Goal: Task Accomplishment & Management: Manage account settings

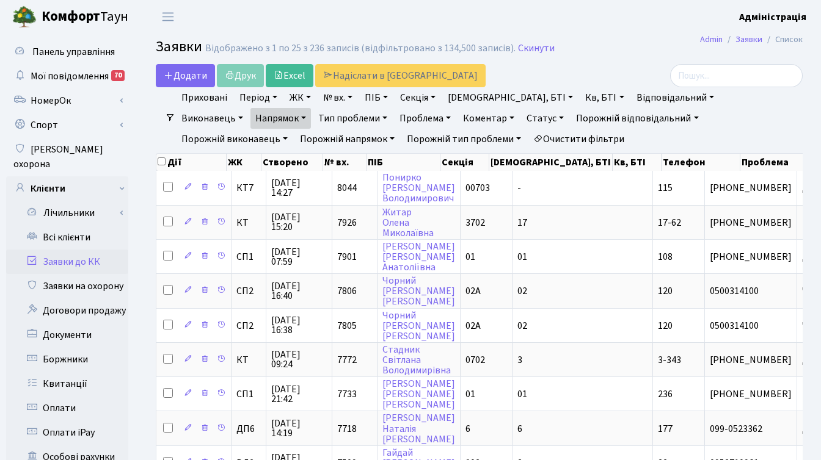
select select "25"
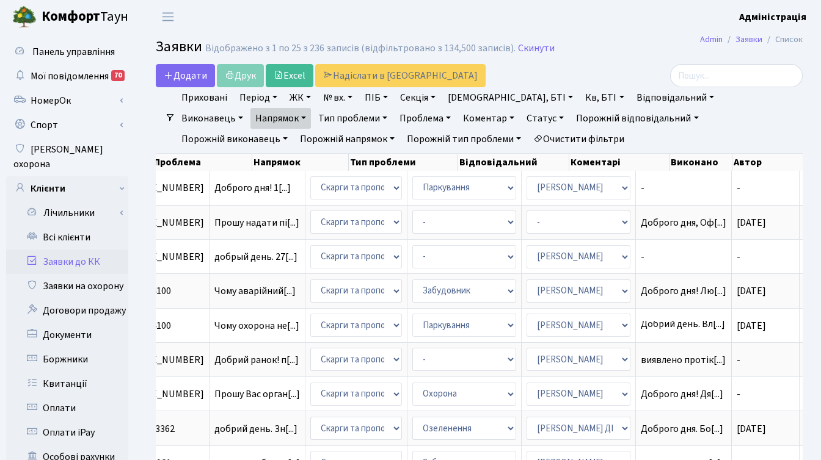
click at [643, 48] on h2 "Заявки Відображено з 1 по 25 з 236 записів (відфільтровано з 134,500 записів). …" at bounding box center [479, 48] width 647 height 21
click at [87, 250] on link "Заявки до КК" at bounding box center [67, 262] width 122 height 24
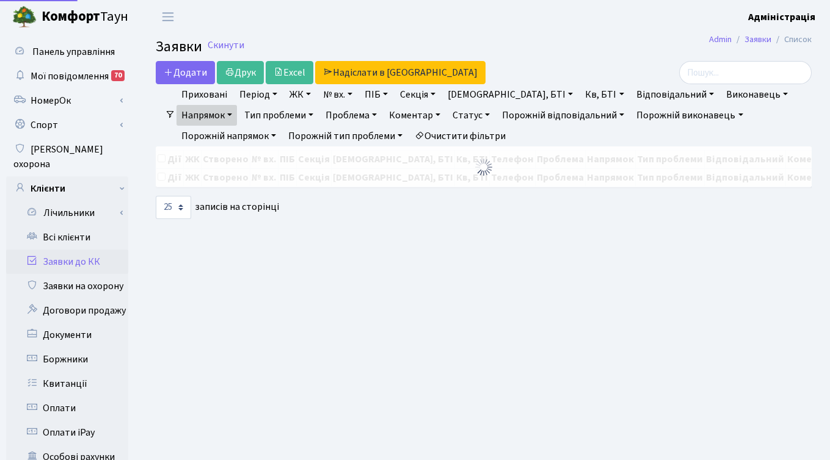
select select "25"
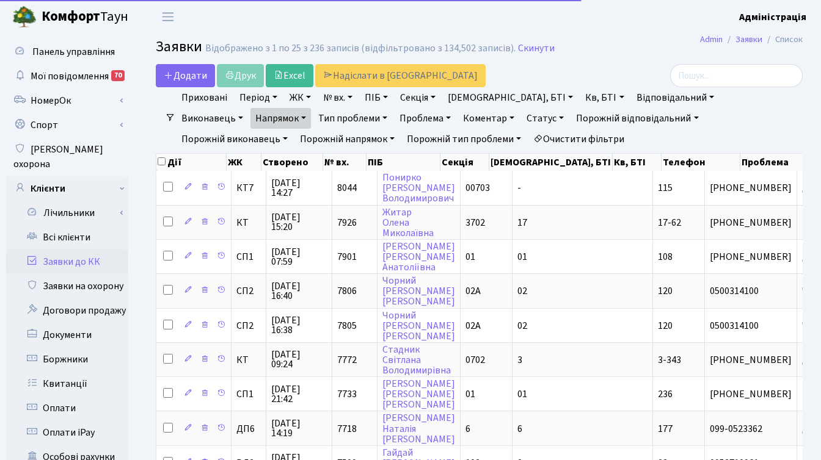
drag, startPoint x: 455, startPoint y: 139, endPoint x: 441, endPoint y: 128, distance: 17.8
click at [528, 139] on link "Очистити фільтри" at bounding box center [578, 139] width 101 height 21
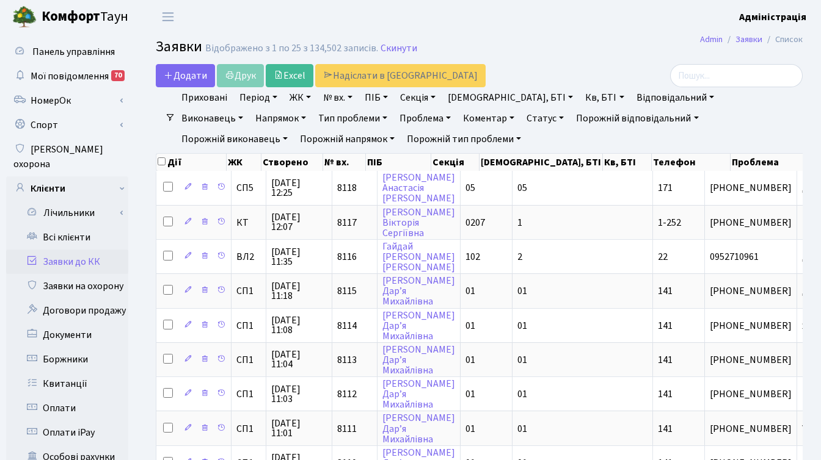
click at [340, 96] on link "№ вх." at bounding box center [337, 97] width 39 height 21
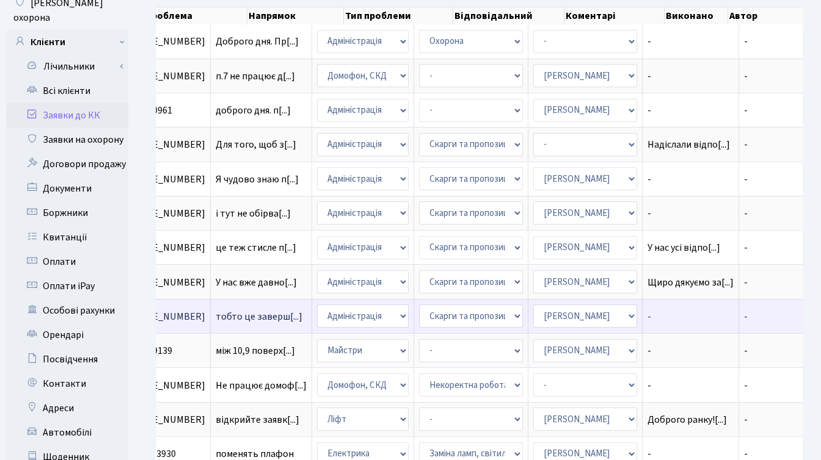
scroll to position [154, 0]
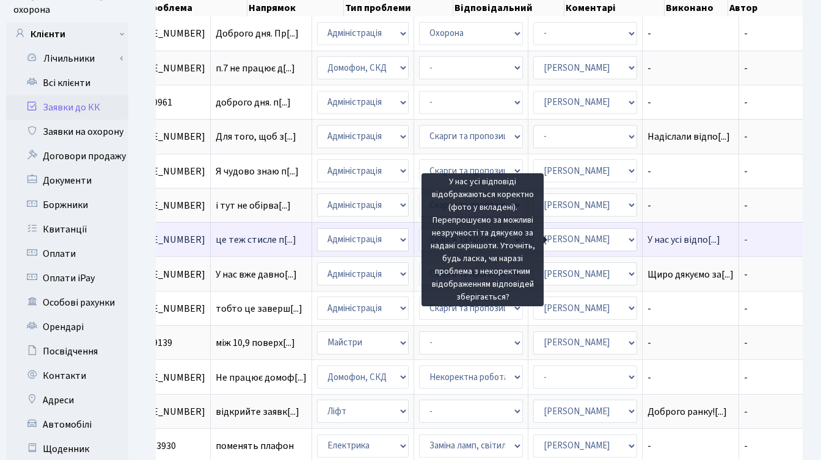
click at [647, 237] on span "У нас усі відпо[...]" at bounding box center [683, 239] width 73 height 13
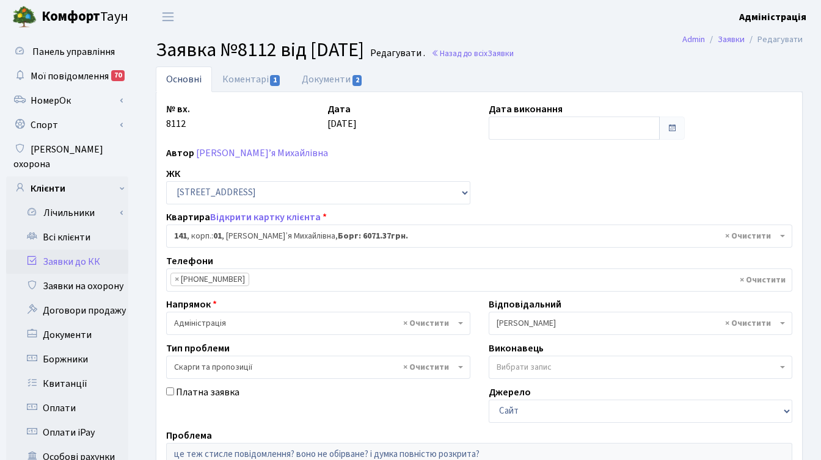
select select "20066"
select select "55"
click at [242, 82] on link "Коментарі 1" at bounding box center [251, 79] width 79 height 25
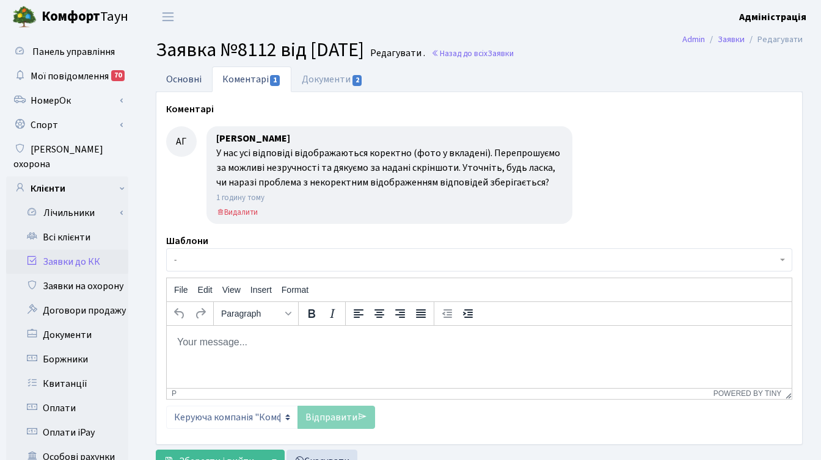
click at [184, 76] on link "Основні" at bounding box center [184, 79] width 56 height 25
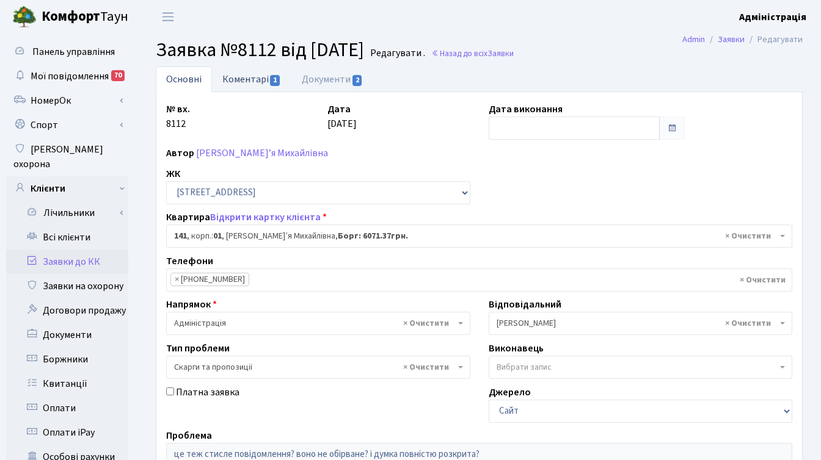
click at [255, 77] on link "Коментарі 1" at bounding box center [251, 79] width 79 height 25
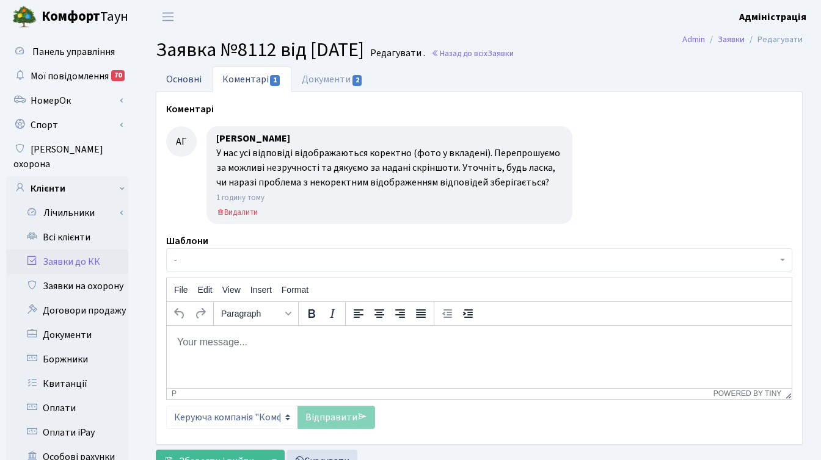
click at [180, 82] on link "Основні" at bounding box center [184, 79] width 56 height 25
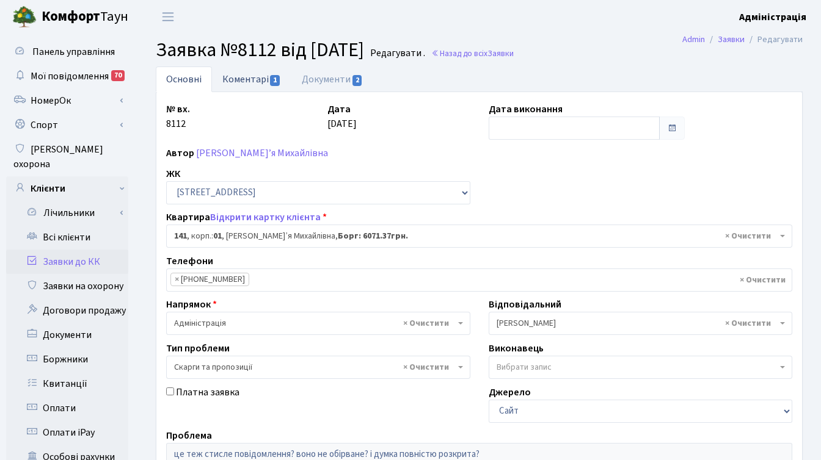
click at [251, 79] on link "Коментарі 1" at bounding box center [251, 79] width 79 height 25
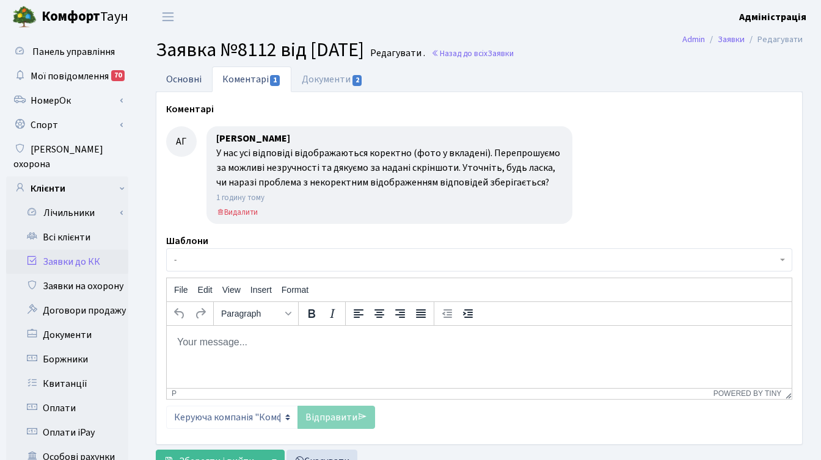
click at [190, 76] on link "Основні" at bounding box center [184, 79] width 56 height 25
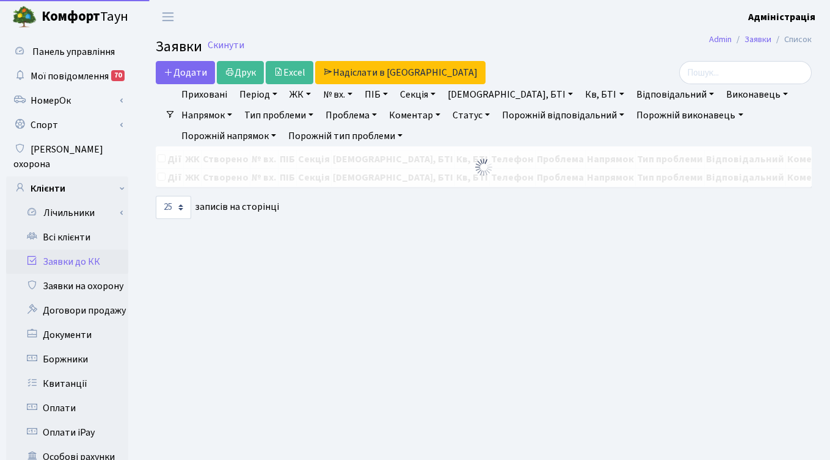
select select "25"
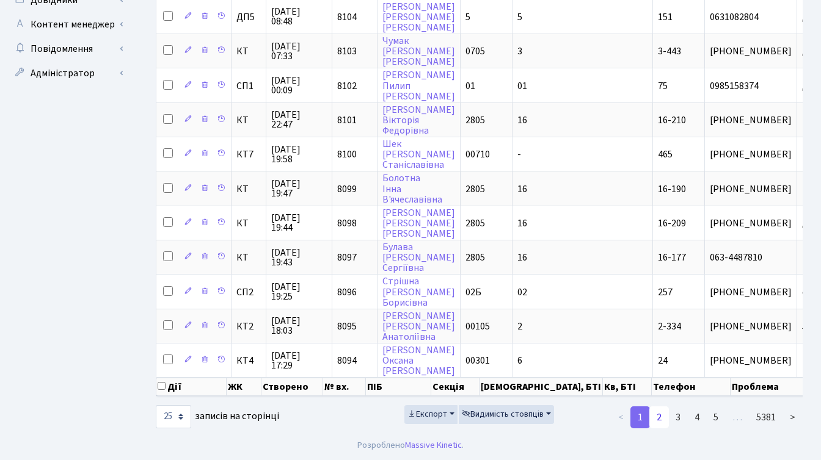
click at [663, 419] on link "2" at bounding box center [659, 418] width 20 height 22
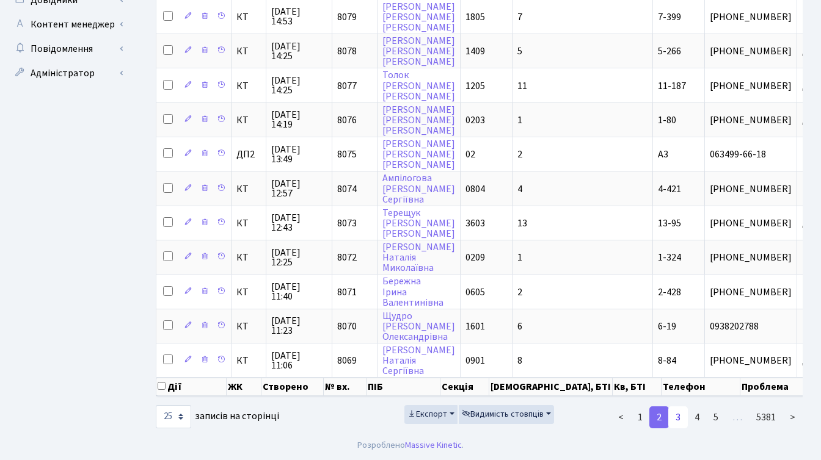
click at [678, 417] on link "3" at bounding box center [678, 418] width 20 height 22
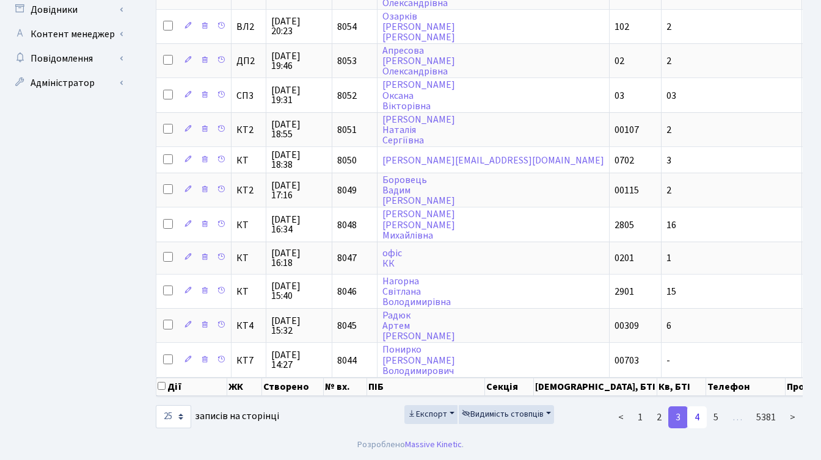
click at [695, 416] on link "4" at bounding box center [697, 418] width 20 height 22
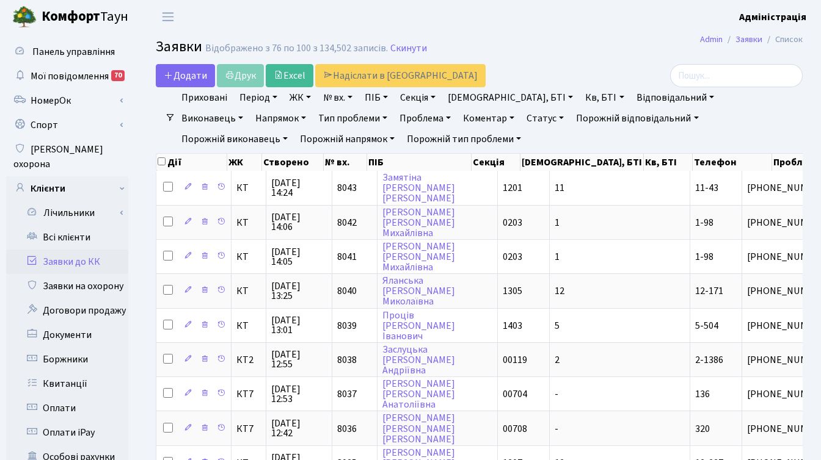
click at [334, 99] on link "№ вх." at bounding box center [337, 97] width 39 height 21
type input "7886"
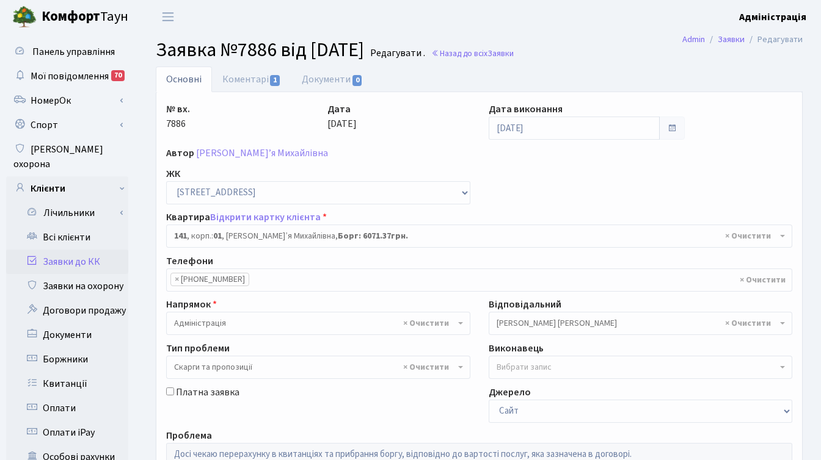
select select "20066"
select select "55"
click at [239, 73] on link "Коментарі 1" at bounding box center [251, 79] width 79 height 25
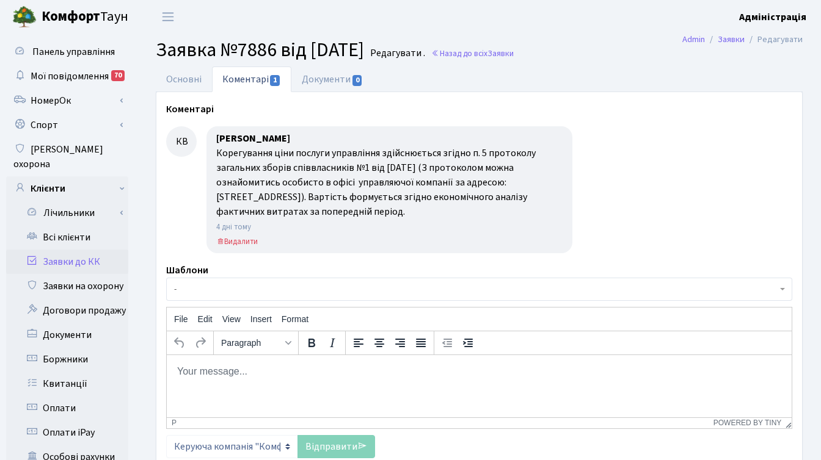
drag, startPoint x: 217, startPoint y: 151, endPoint x: 365, endPoint y: 211, distance: 159.2
click at [365, 211] on div "Корегування ціни послуги управління здійснюється згідно п. 5 протоколу загальни…" at bounding box center [389, 182] width 346 height 73
copy div "Корегування ціни послуги управління здійснюється згідно п. 5 протоколу загальни…"
click at [63, 225] on link "Всі клієнти" at bounding box center [67, 237] width 122 height 24
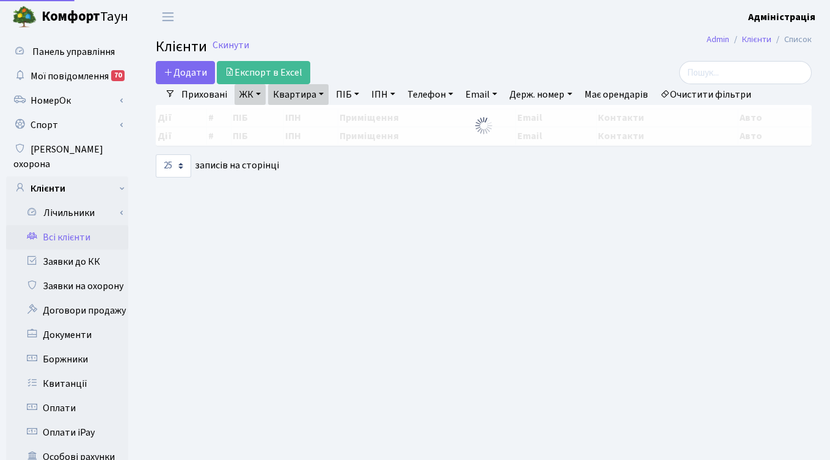
select select "25"
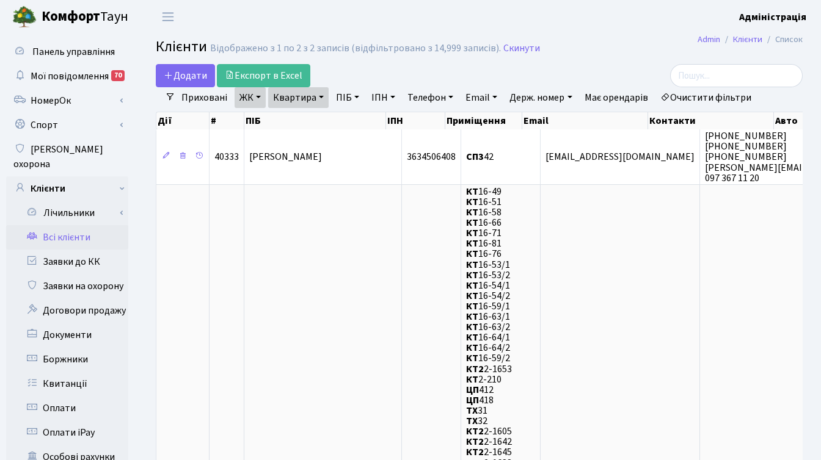
click at [725, 98] on link "Очистити фільтри" at bounding box center [705, 97] width 101 height 21
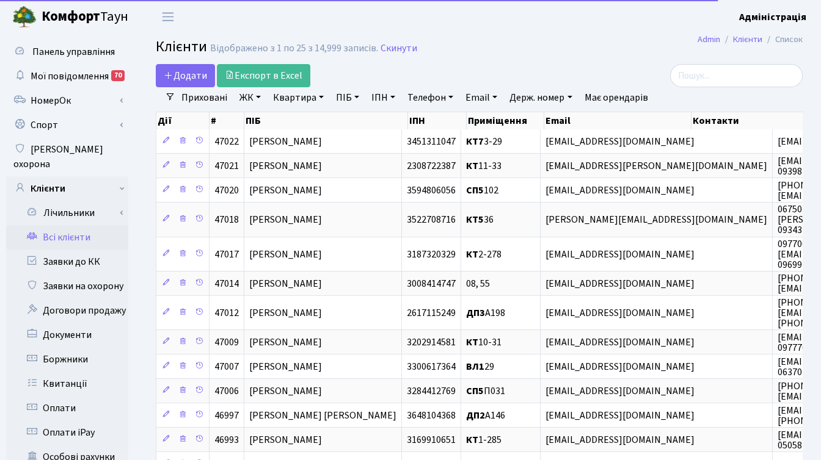
click at [279, 97] on link "Квартира" at bounding box center [298, 97] width 60 height 21
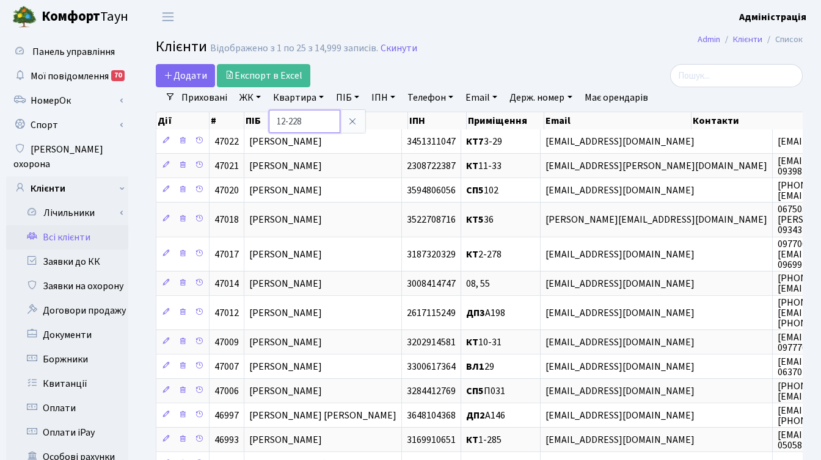
type input "12-228"
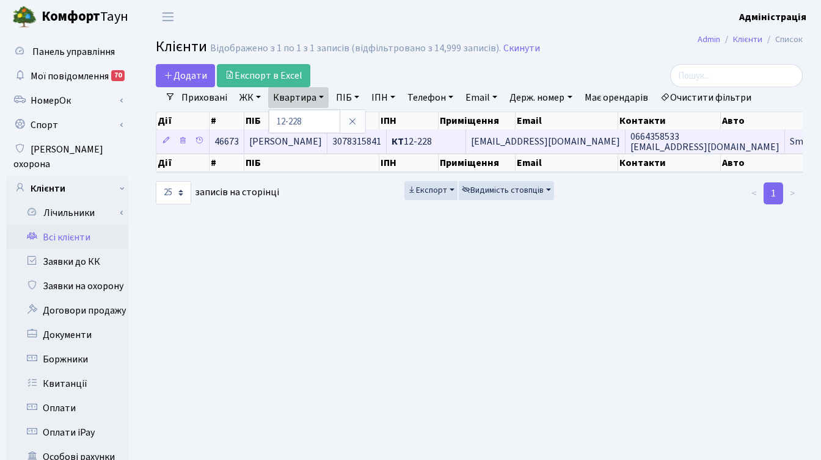
click at [466, 142] on td "КТ 12-228" at bounding box center [425, 141] width 79 height 24
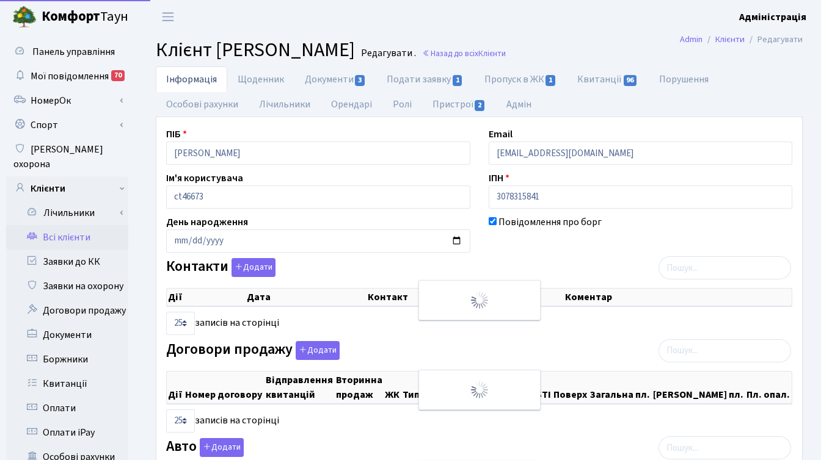
select select "25"
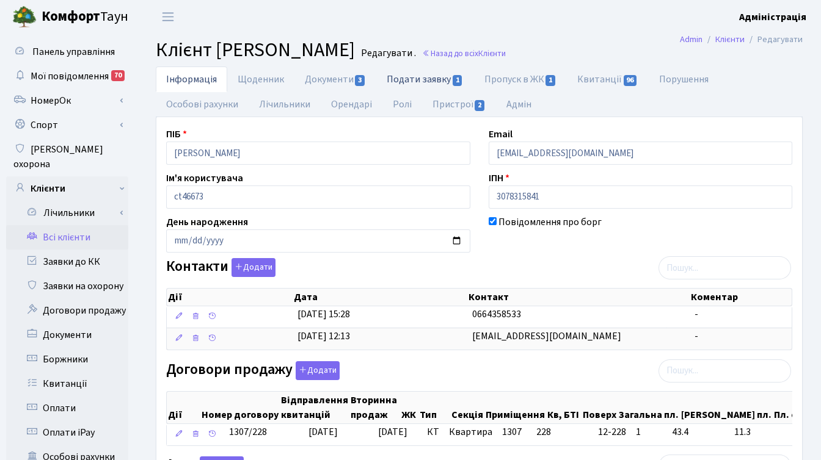
click at [424, 76] on link "Подати заявку 1" at bounding box center [424, 79] width 97 height 25
select select "25"
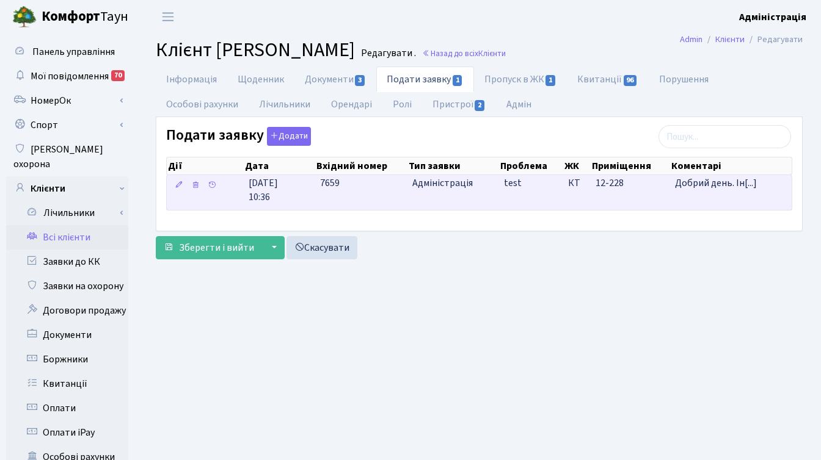
click at [439, 190] on span "Адміністрація" at bounding box center [453, 183] width 82 height 14
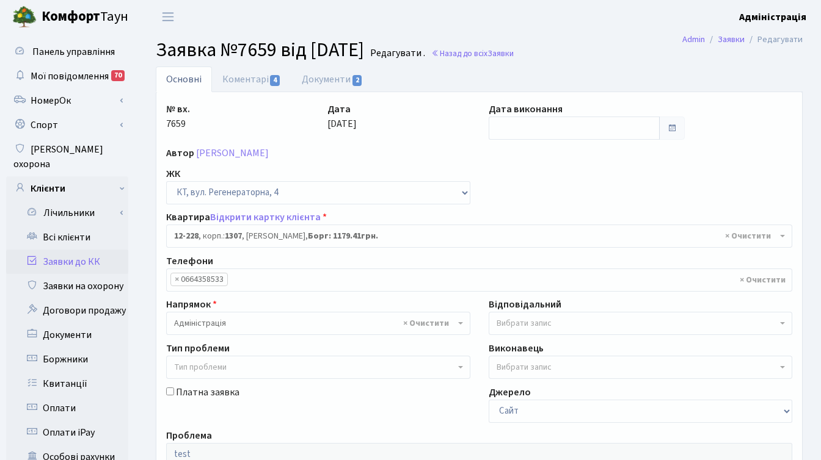
select select "7335"
click at [256, 81] on link "Коментарі 4" at bounding box center [251, 79] width 79 height 25
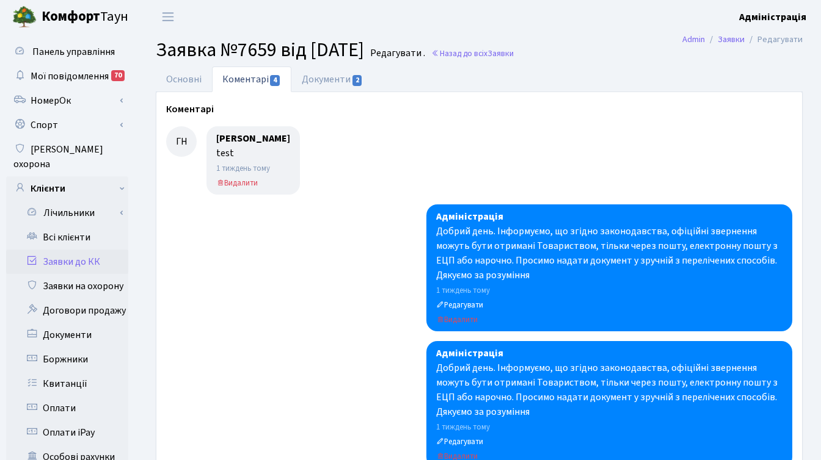
scroll to position [430, 0]
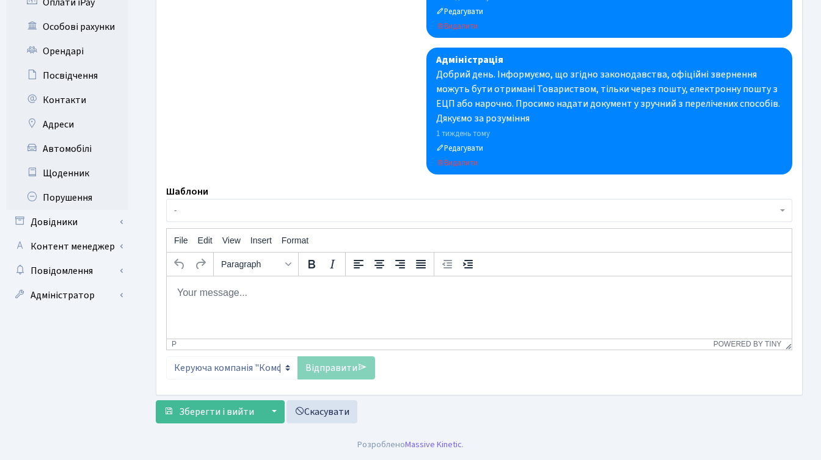
click at [236, 295] on body "Rich Text Area. Press ALT-0 for help." at bounding box center [478, 292] width 605 height 13
paste body "Rich Text Area. Press ALT-0 for help."
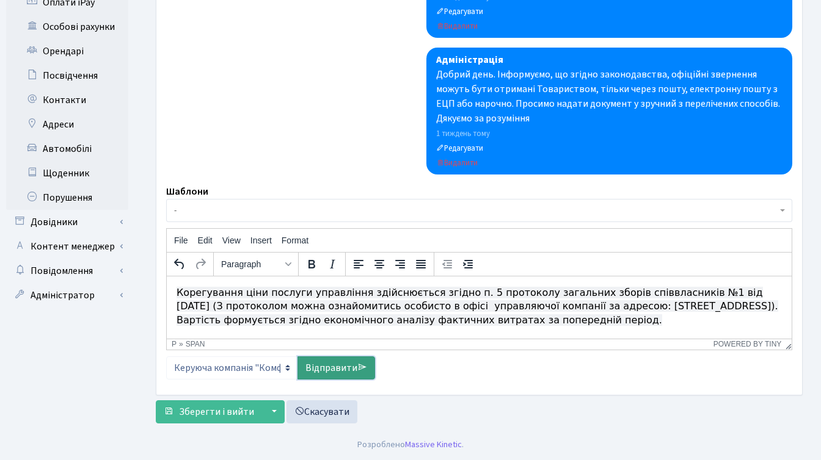
click at [325, 366] on link "Відправити" at bounding box center [336, 368] width 78 height 23
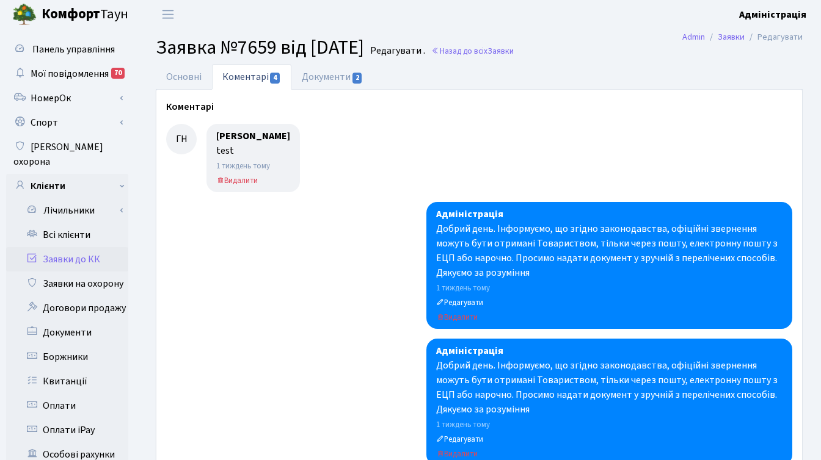
scroll to position [0, 0]
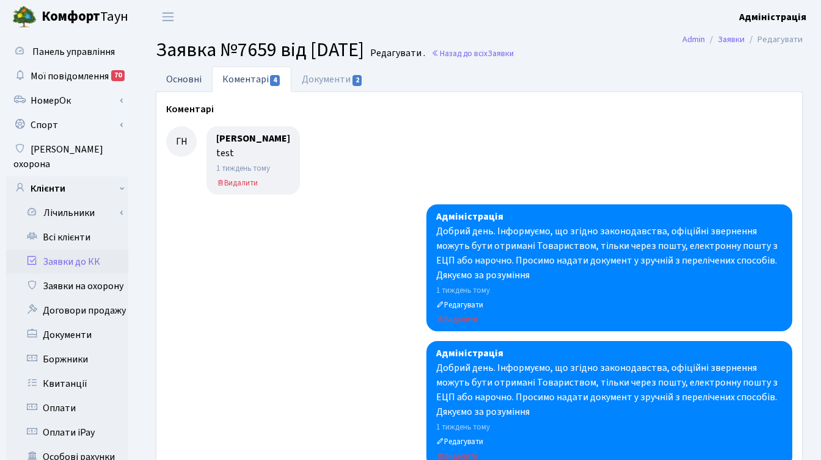
click at [179, 76] on link "Основні" at bounding box center [184, 79] width 56 height 25
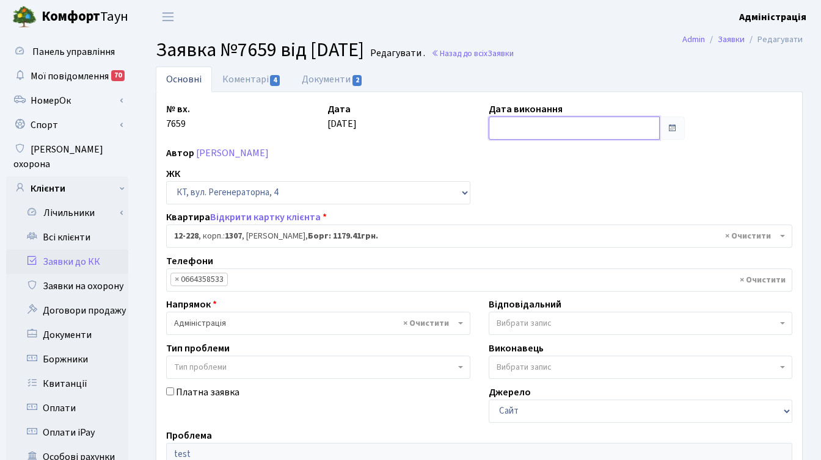
click at [545, 118] on input "text" at bounding box center [574, 128] width 172 height 23
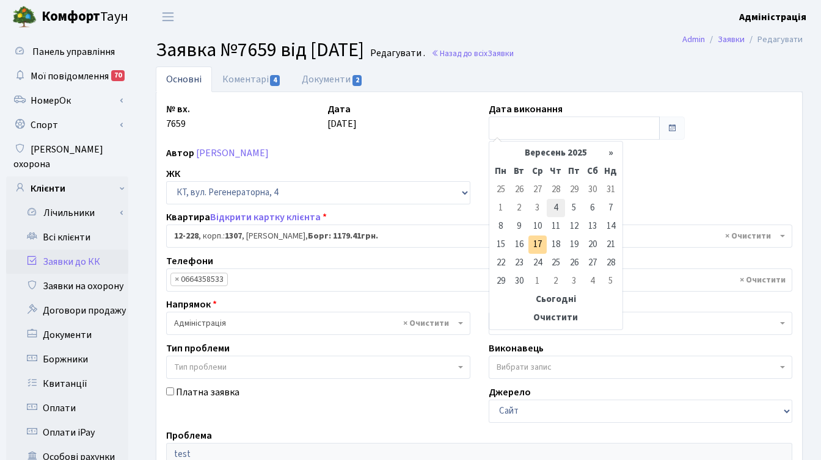
click at [556, 206] on td "4" at bounding box center [555, 208] width 18 height 18
type input "04.09.2025"
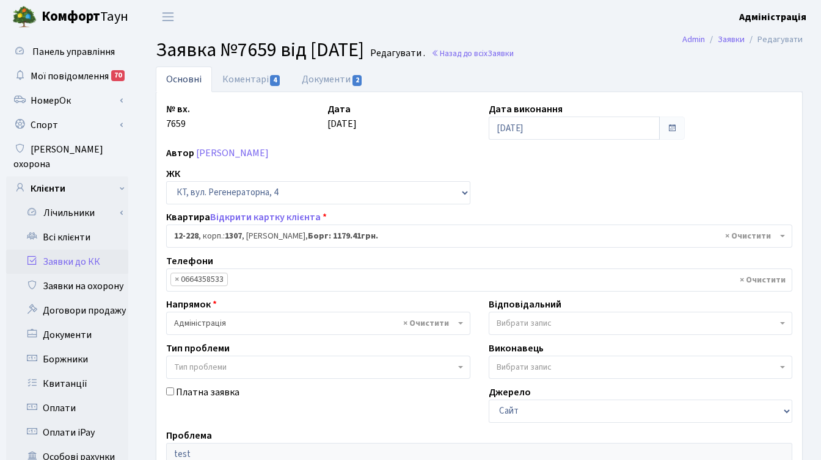
scroll to position [300, 0]
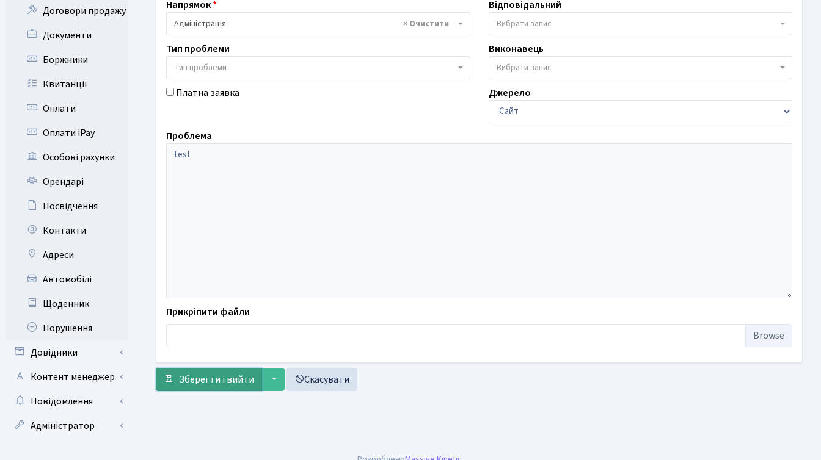
click at [211, 382] on span "Зберегти і вийти" at bounding box center [216, 379] width 75 height 13
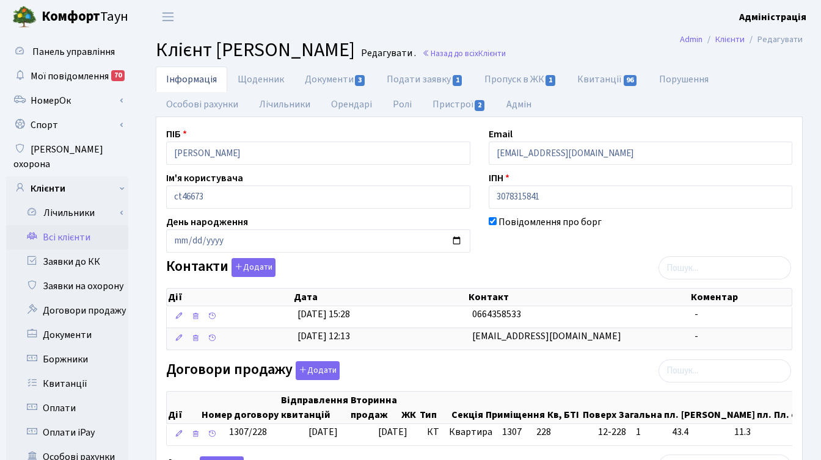
click at [139, 281] on div "Інформація Щоденник Документи 3 Подати заявку 1 Пропуск в ЖК 1 Квитанції 96 Пор…" at bounding box center [478, 406] width 683 height 678
click at [741, 87] on ul "Інформація Щоденник Документи 3 Подати заявку 1 Пропуск в ЖК 1 Квитанції 96 Пор…" at bounding box center [479, 92] width 647 height 51
click at [83, 254] on link "Заявки до КК" at bounding box center [67, 262] width 122 height 24
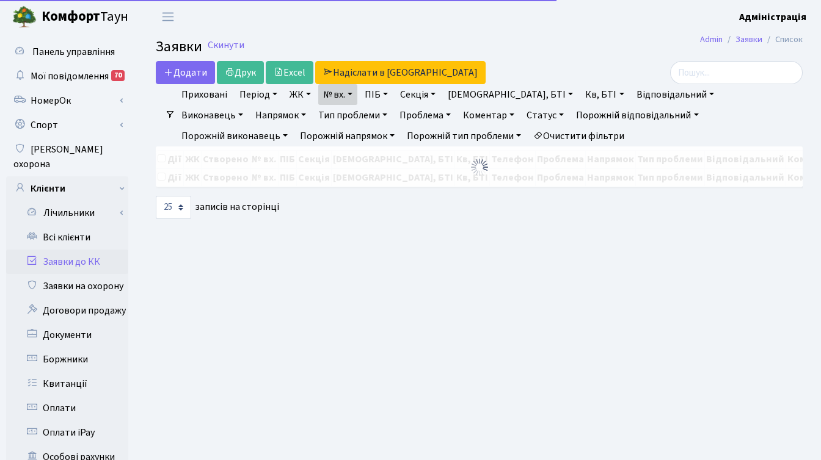
select select "25"
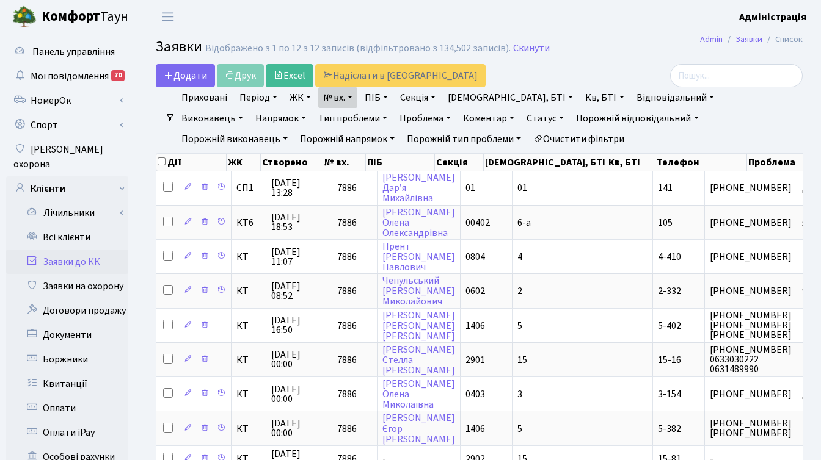
click at [528, 140] on link "Очистити фільтри" at bounding box center [578, 139] width 101 height 21
